Goal: Complete application form

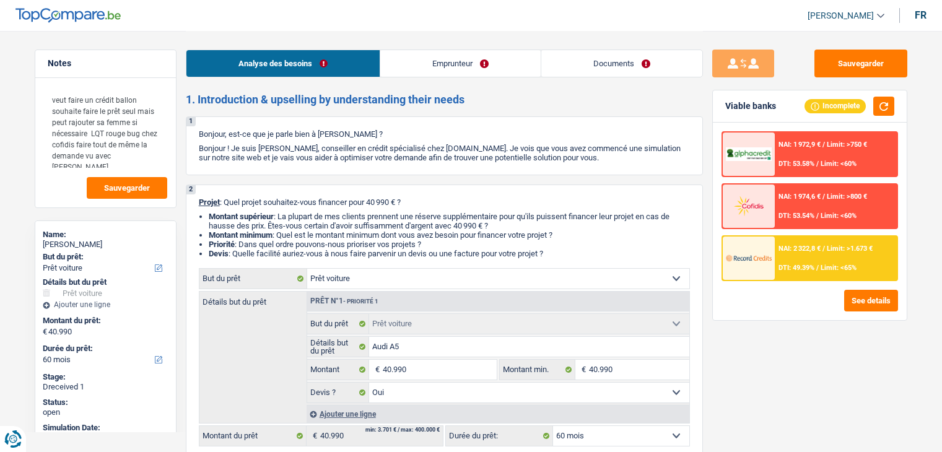
select select "car"
select select "60"
select select "car"
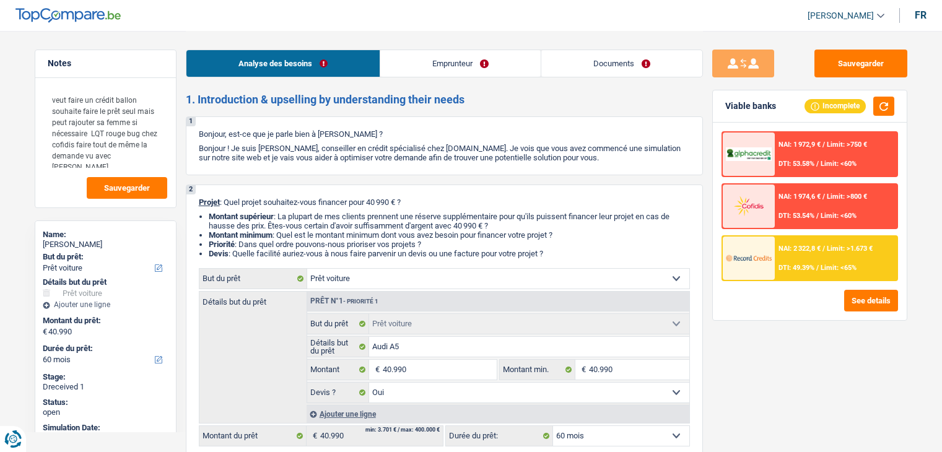
select select "yes"
select select "60"
select select "privateEmployee"
select select "netSalary"
select select "familyAllowances"
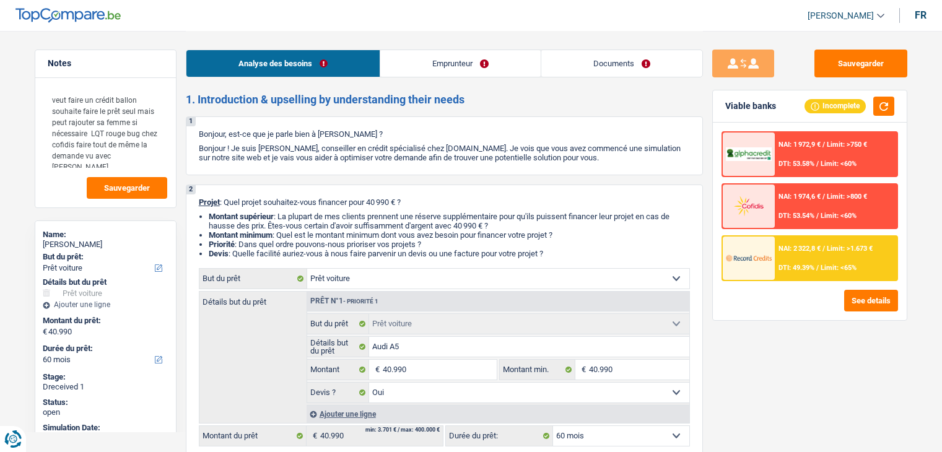
select select "mealVouchers"
select select "rents"
select select "car"
select select "yes"
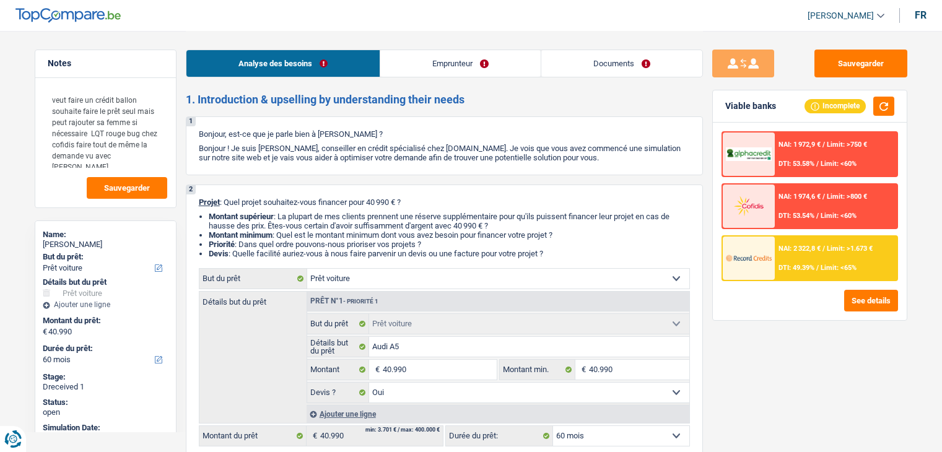
select select "60"
select select "rents"
select select "BE"
click at [426, 60] on link "Emprunteur" at bounding box center [460, 63] width 160 height 27
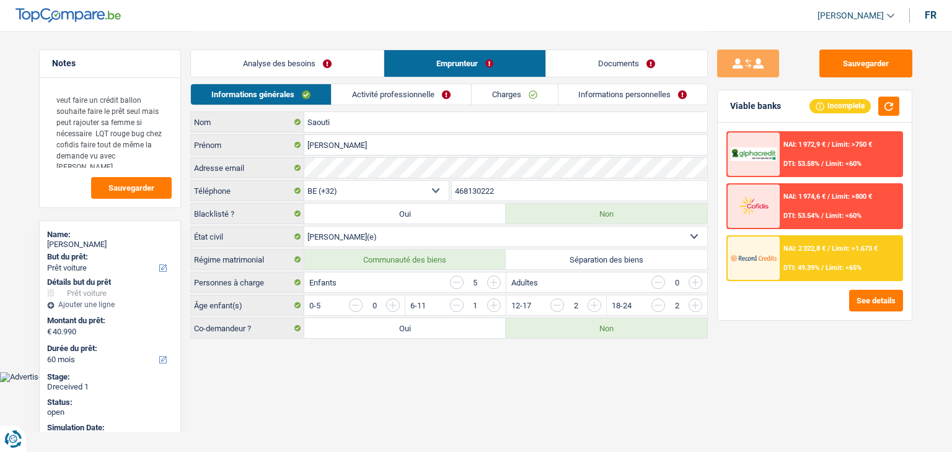
click at [406, 95] on link "Activité professionnelle" at bounding box center [400, 94] width 139 height 20
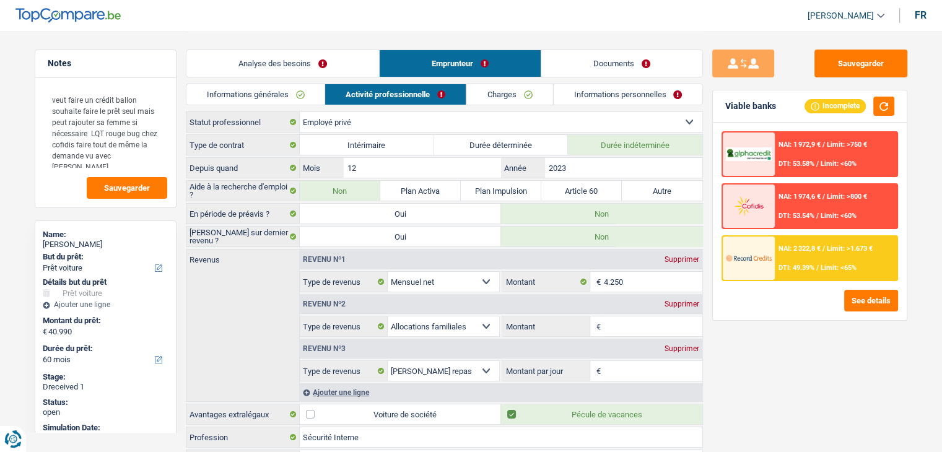
click at [506, 93] on link "Charges" at bounding box center [509, 94] width 86 height 20
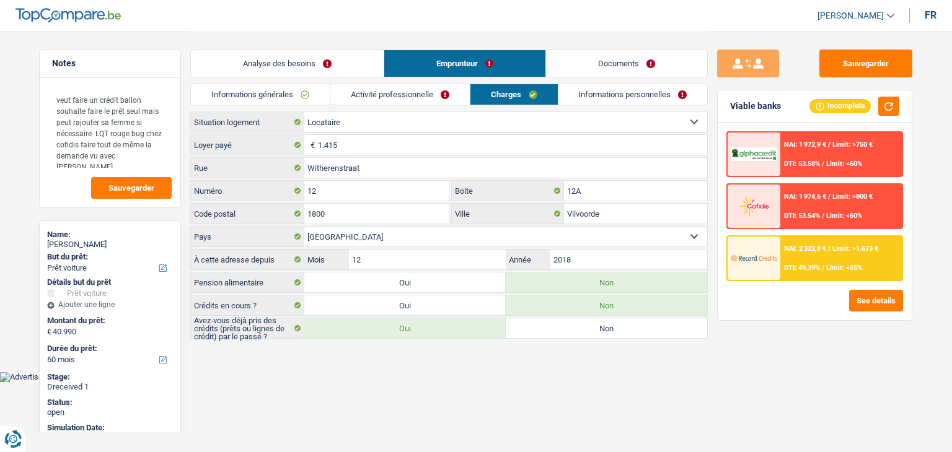
click at [579, 99] on link "Informations personnelles" at bounding box center [632, 94] width 149 height 20
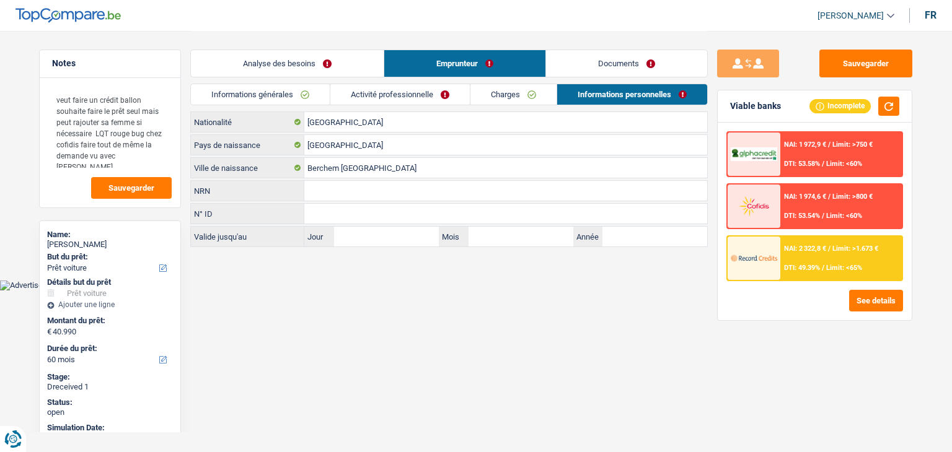
click at [510, 89] on link "Charges" at bounding box center [513, 94] width 86 height 20
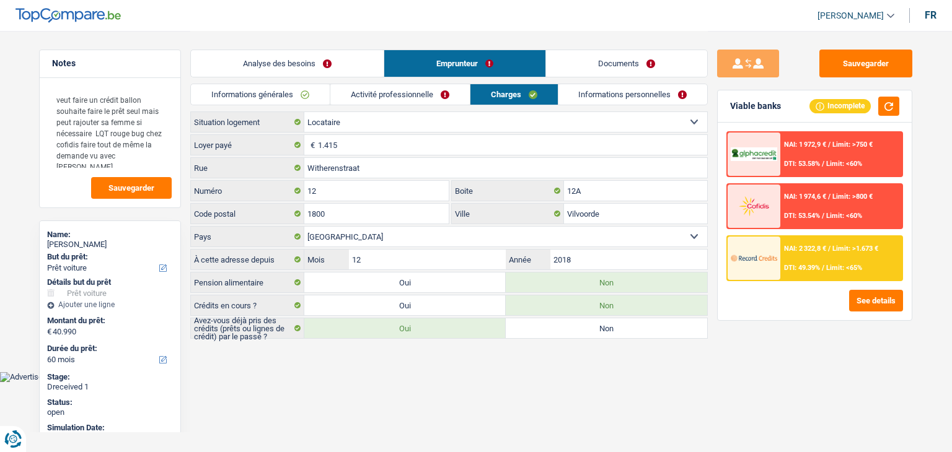
click at [379, 102] on link "Activité professionnelle" at bounding box center [399, 94] width 139 height 20
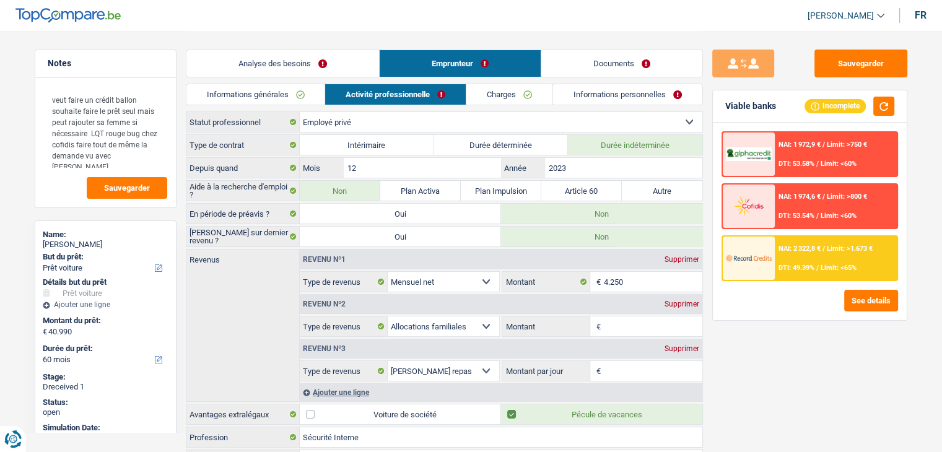
click at [496, 89] on link "Charges" at bounding box center [509, 94] width 86 height 20
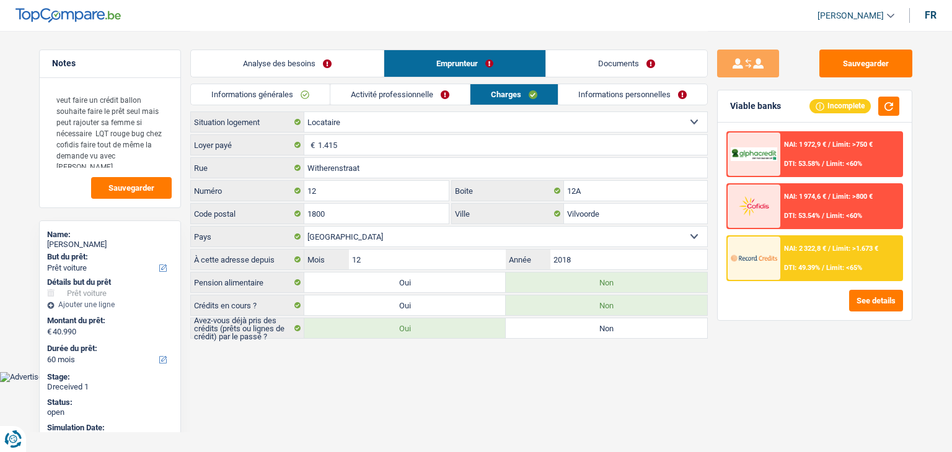
click at [580, 92] on link "Informations personnelles" at bounding box center [632, 94] width 149 height 20
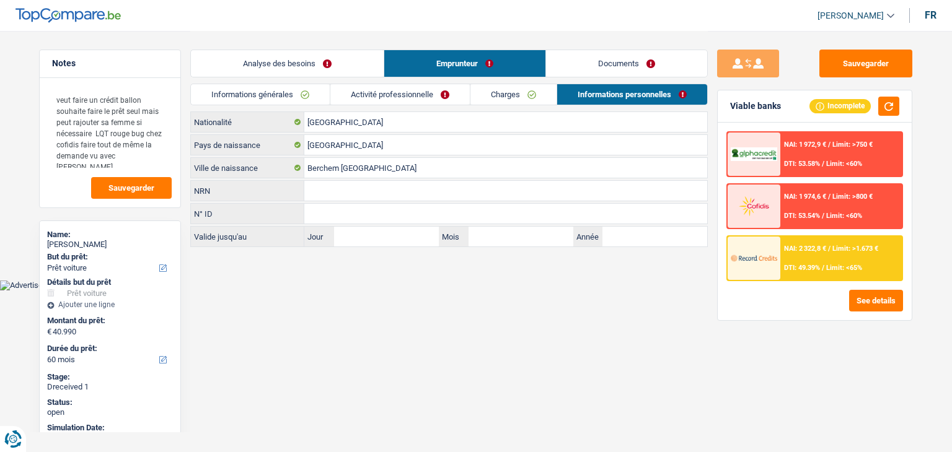
click at [581, 70] on link "Documents" at bounding box center [626, 63] width 161 height 27
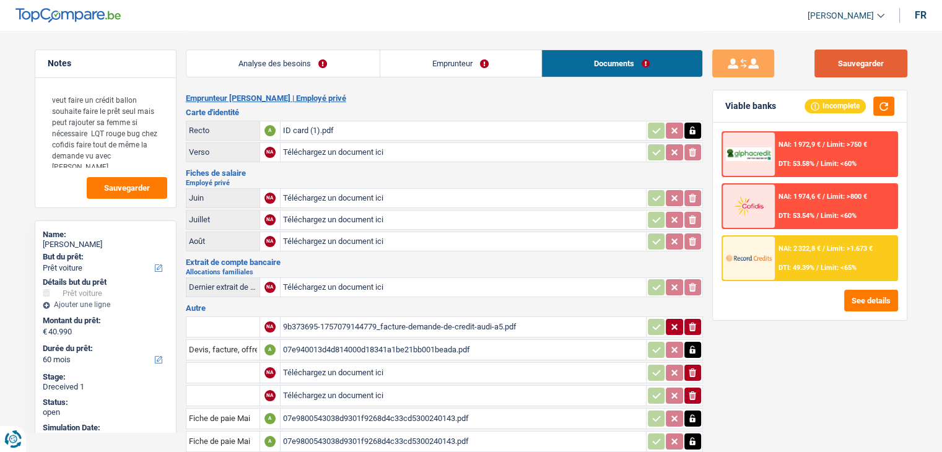
click at [862, 72] on button "Sauvegarder" at bounding box center [861, 64] width 93 height 28
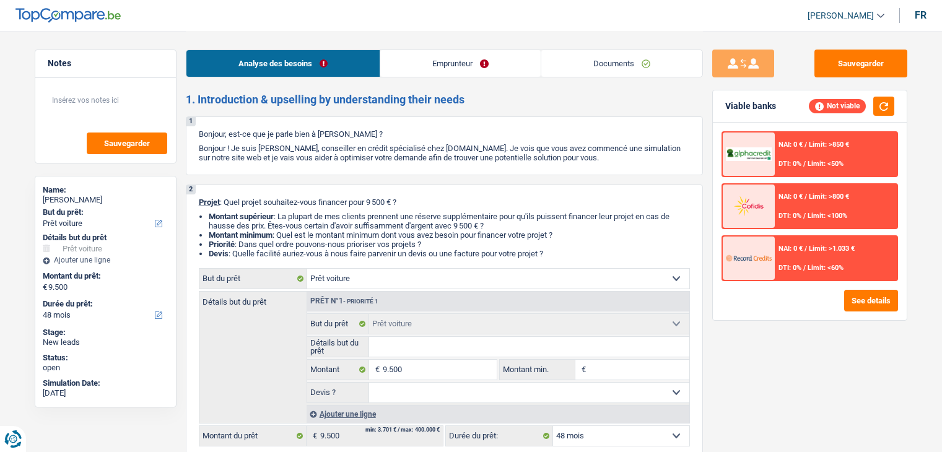
select select "car"
select select "48"
select select "car"
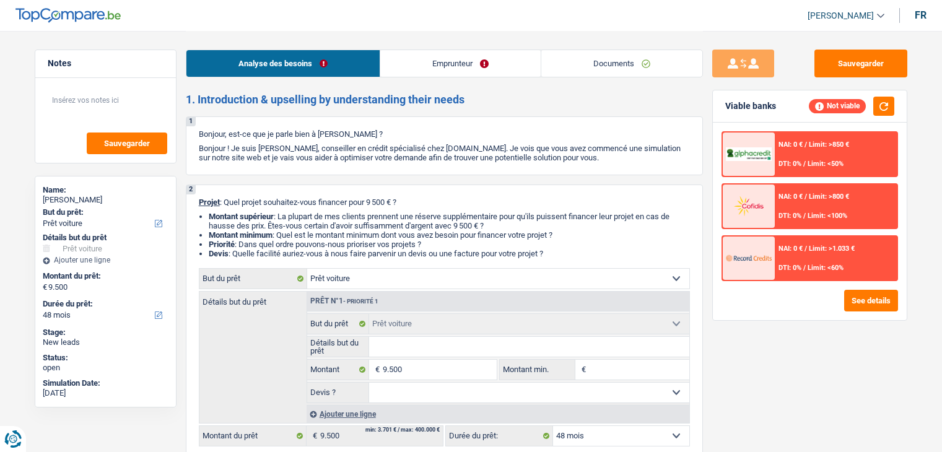
select select "48"
select select "car"
select select "48"
click at [466, 63] on link "Emprunteur" at bounding box center [460, 63] width 160 height 27
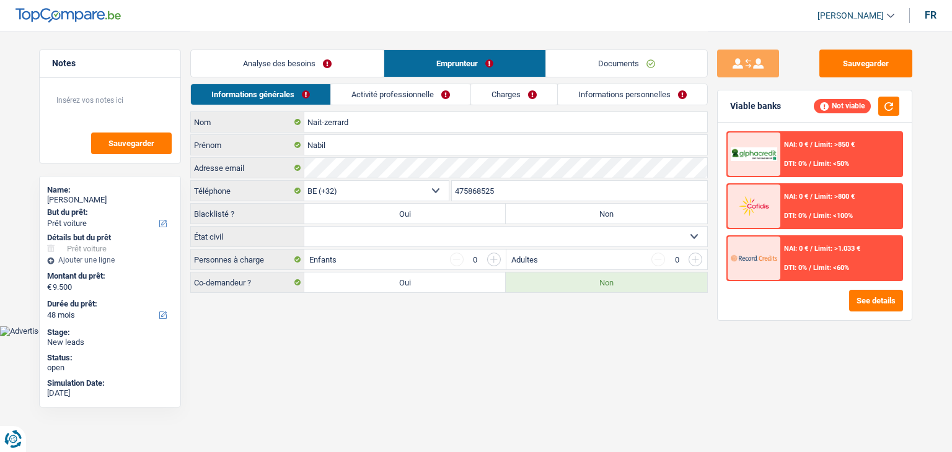
click at [589, 67] on link "Documents" at bounding box center [626, 63] width 161 height 27
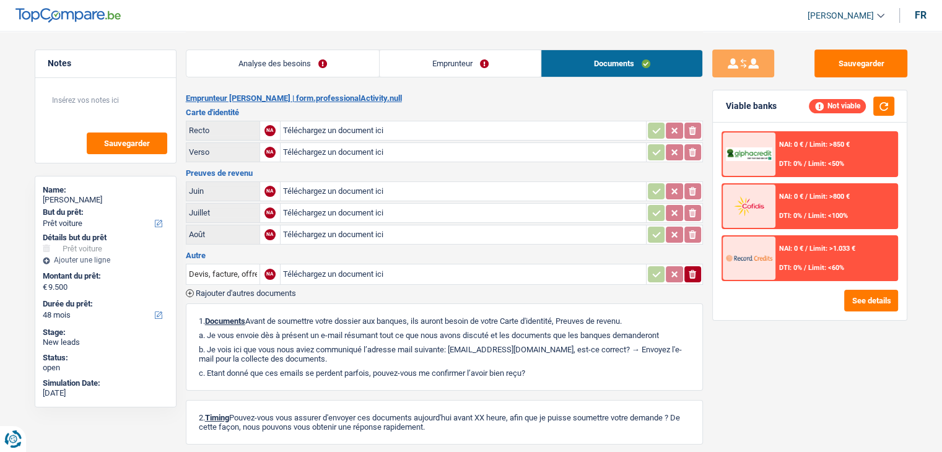
click at [419, 74] on link "Emprunteur" at bounding box center [460, 63] width 161 height 27
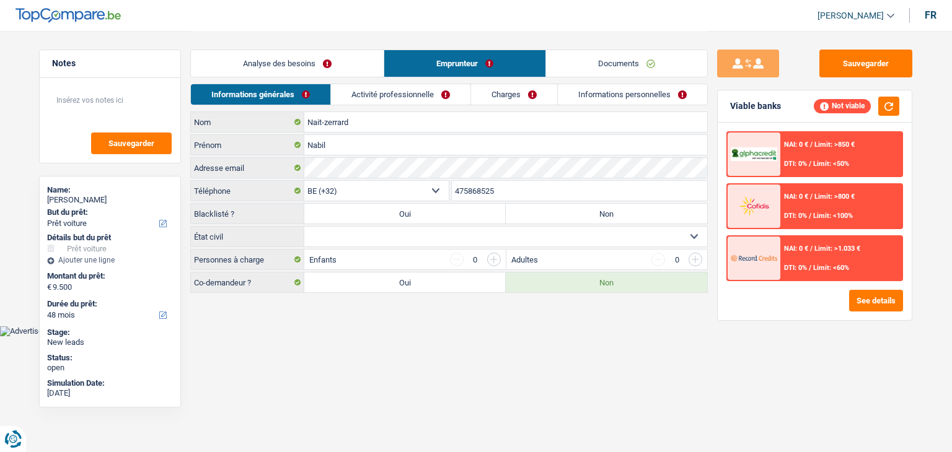
click at [429, 85] on link "Activité professionnelle" at bounding box center [400, 94] width 139 height 20
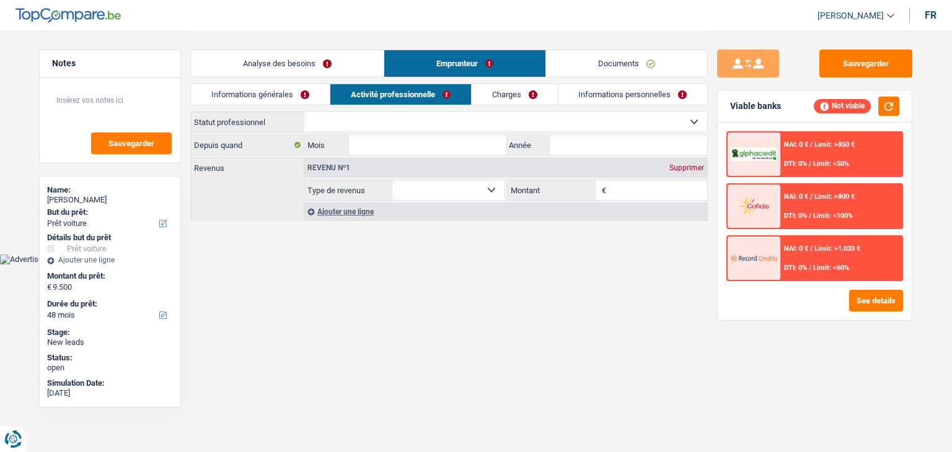
click at [527, 98] on link "Charges" at bounding box center [514, 94] width 86 height 20
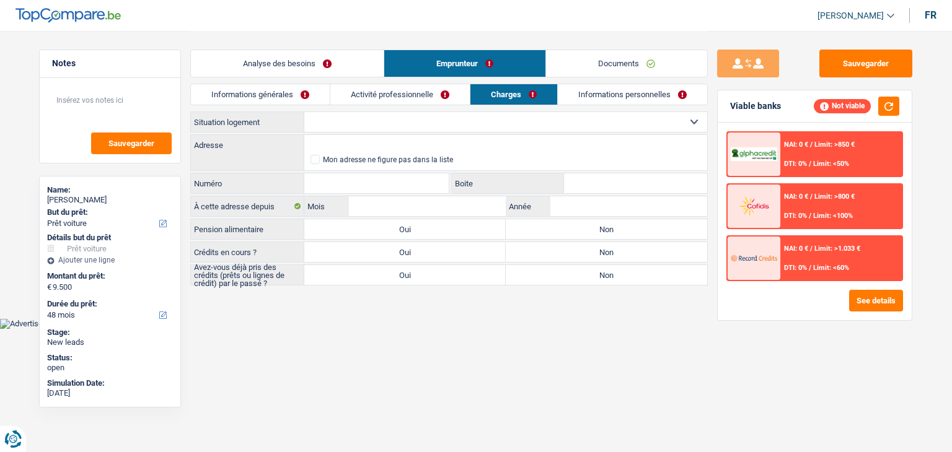
click at [629, 93] on link "Informations personnelles" at bounding box center [632, 94] width 149 height 20
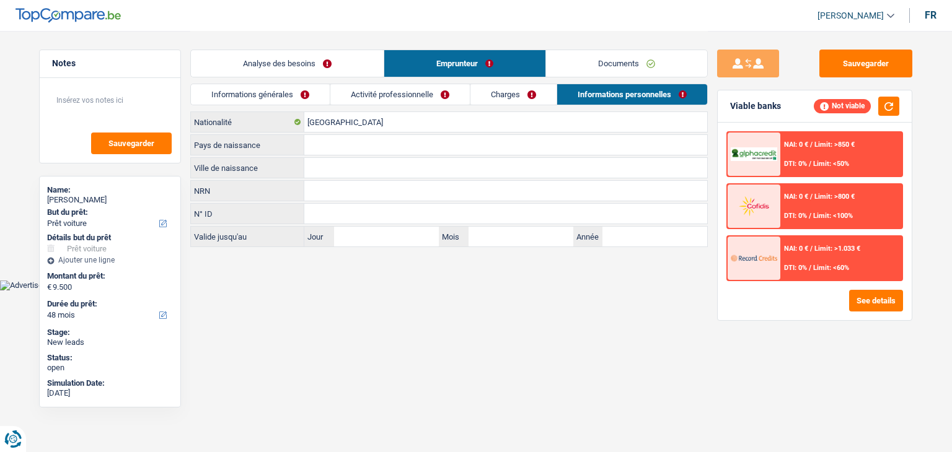
click at [646, 48] on div "Analyse des besoins Emprunteur Documents" at bounding box center [448, 57] width 517 height 53
click at [646, 50] on link "Documents" at bounding box center [626, 63] width 161 height 27
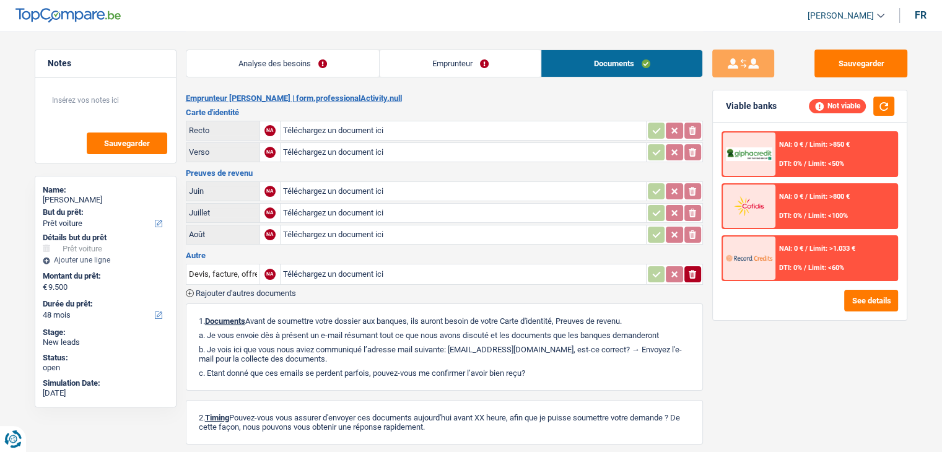
click at [646, 50] on link "Documents" at bounding box center [621, 63] width 161 height 27
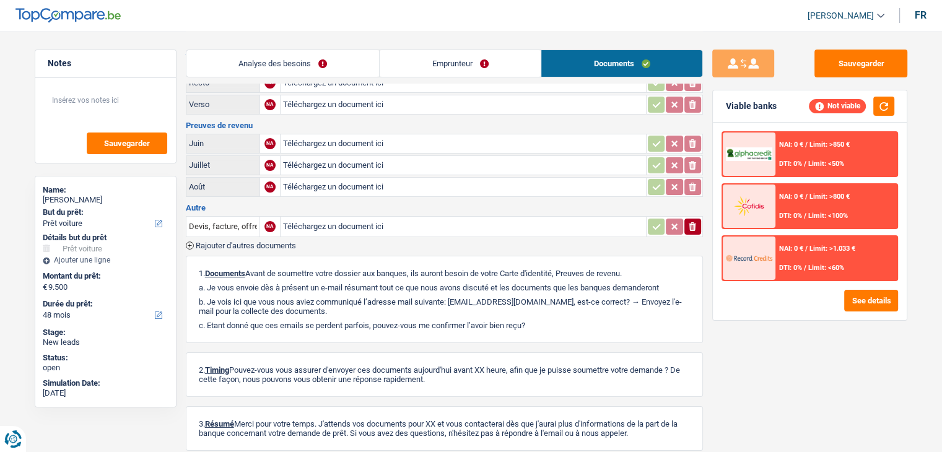
scroll to position [114, 0]
